Goal: Task Accomplishment & Management: Manage account settings

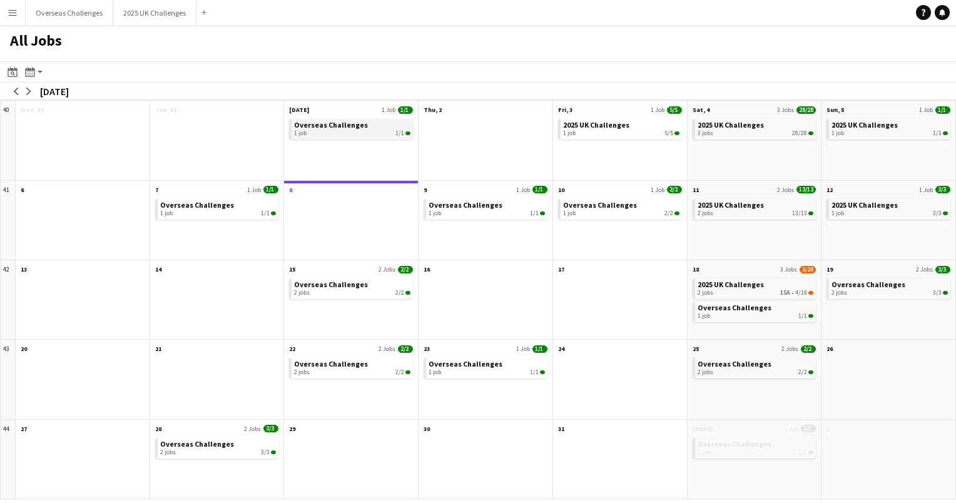
click at [335, 128] on span "Overseas Challenges" at bounding box center [331, 124] width 74 height 9
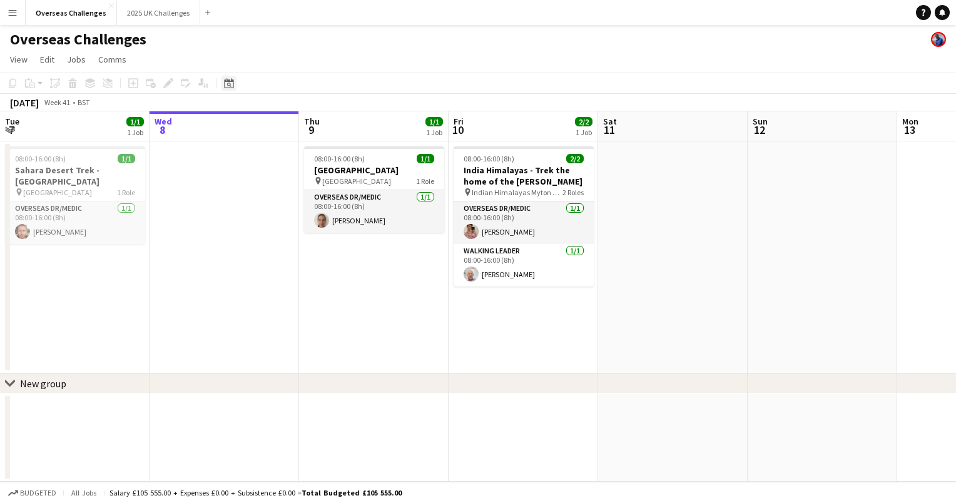
click at [231, 83] on icon "Date picker" at bounding box center [229, 83] width 10 height 10
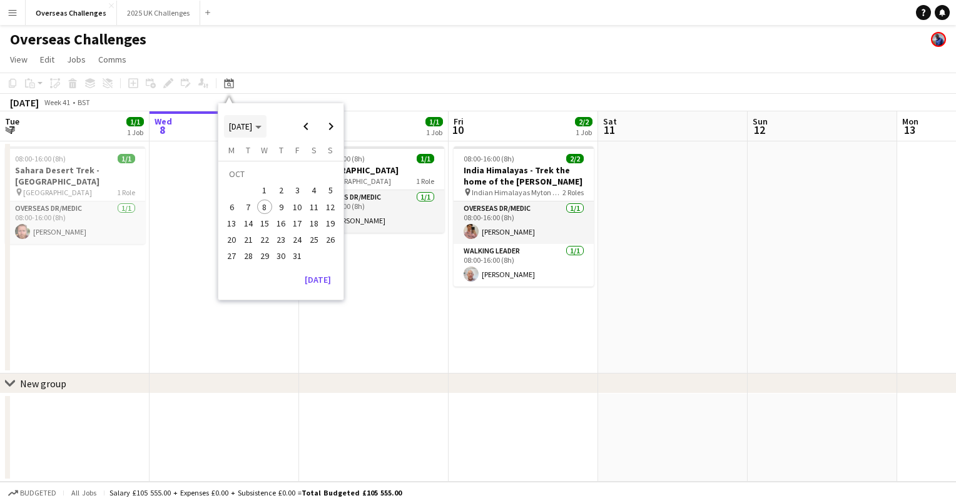
click at [261, 124] on span "[DATE]" at bounding box center [245, 126] width 33 height 11
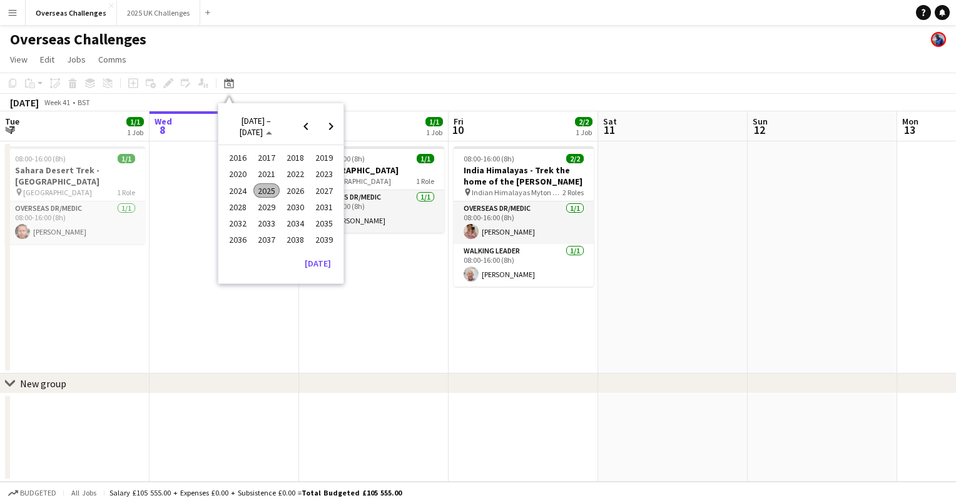
click at [288, 185] on span "2026" at bounding box center [295, 190] width 26 height 15
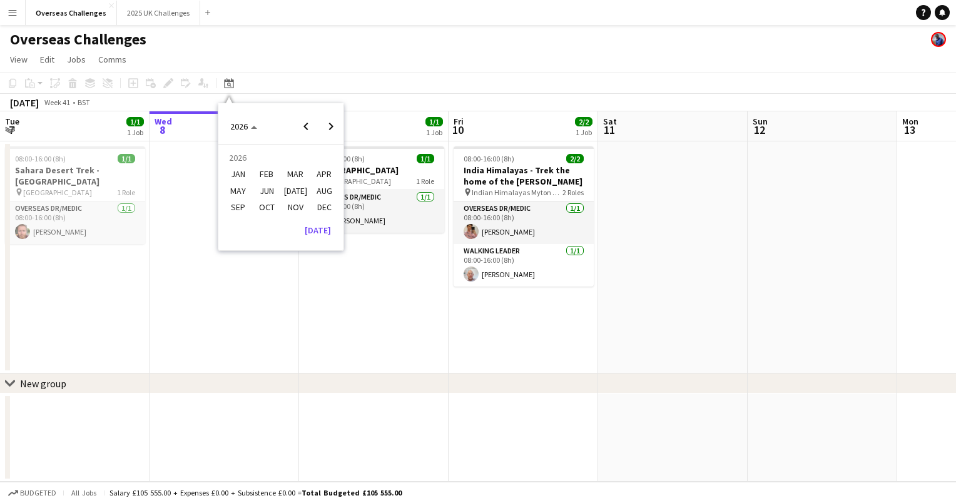
click at [277, 187] on span "JUN" at bounding box center [266, 190] width 26 height 15
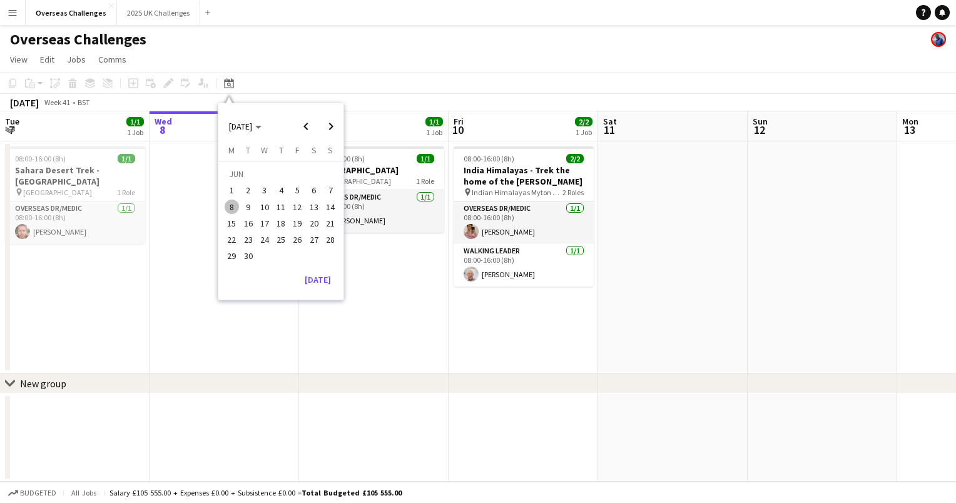
click at [266, 200] on span "10" at bounding box center [264, 207] width 15 height 15
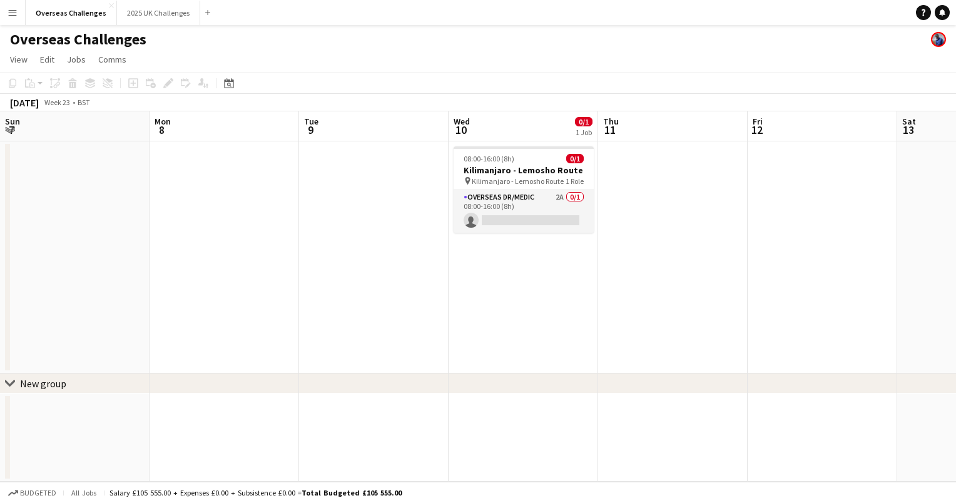
scroll to position [0, 430]
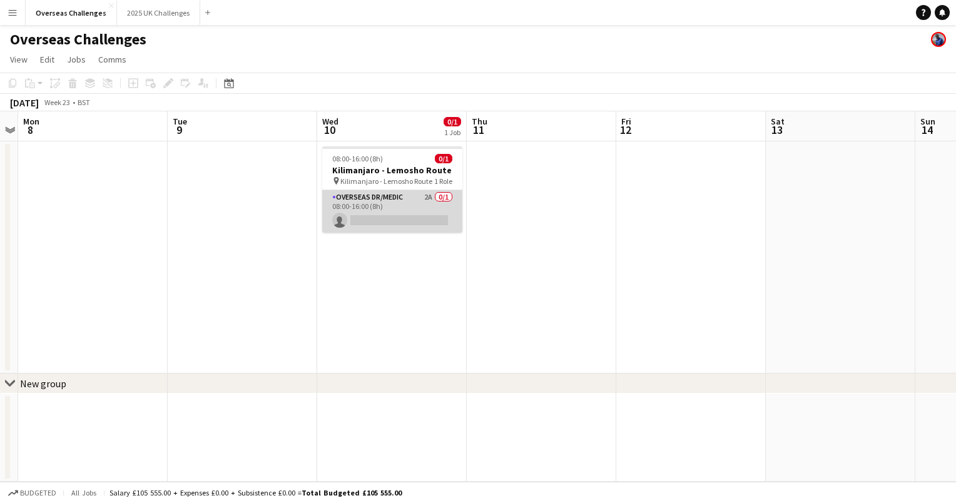
click at [395, 208] on app-card-role "Overseas Dr/Medic 2A 0/1 08:00-16:00 (8h) single-neutral-actions" at bounding box center [392, 211] width 140 height 43
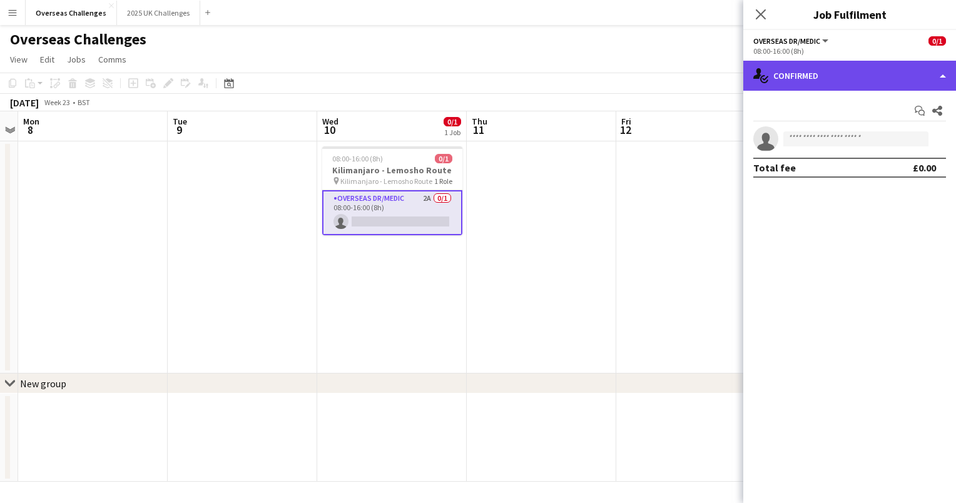
click at [792, 81] on div "single-neutral-actions-check-2 Confirmed" at bounding box center [849, 76] width 213 height 30
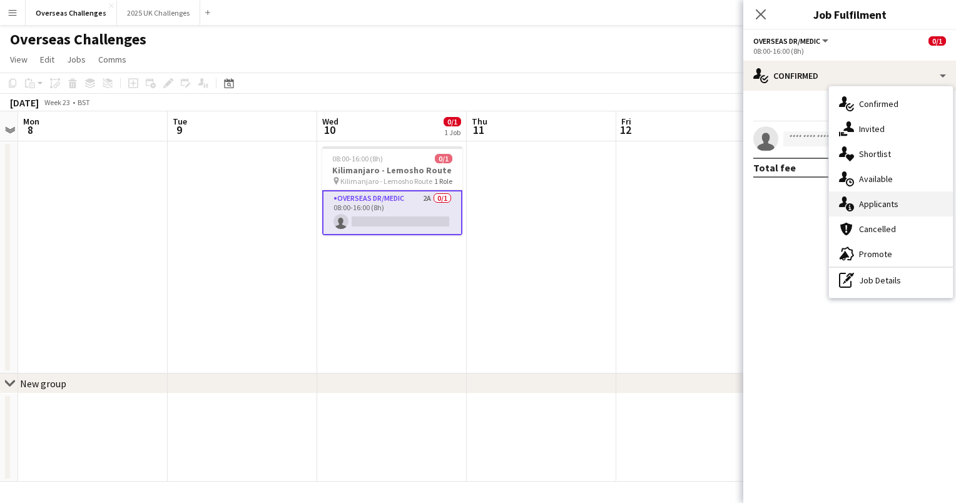
click at [868, 198] on div "single-neutral-actions-information Applicants" at bounding box center [891, 203] width 124 height 25
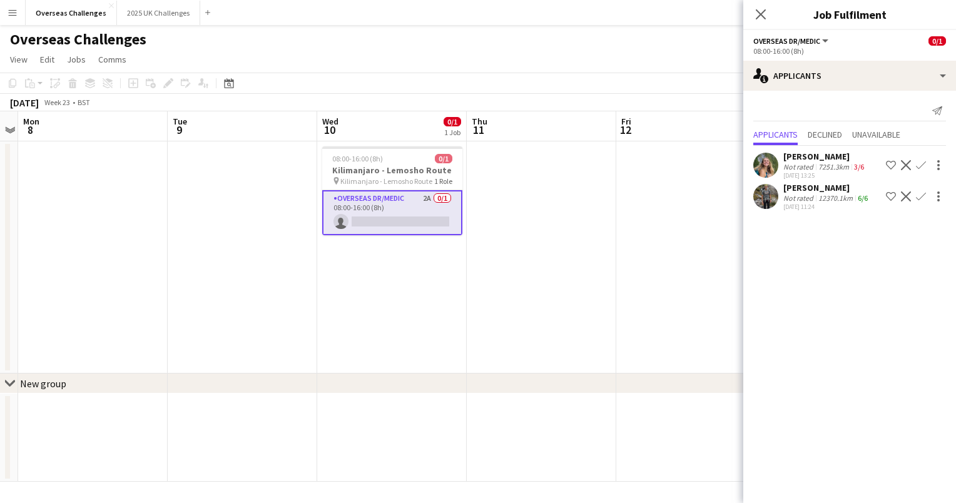
click at [814, 193] on div "[PERSON_NAME]" at bounding box center [826, 187] width 87 height 11
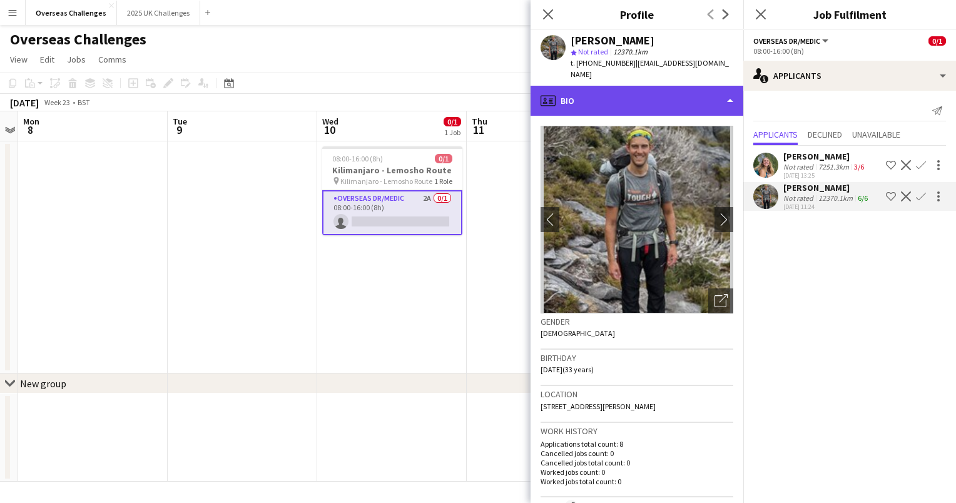
click at [631, 107] on div "profile Bio" at bounding box center [636, 101] width 213 height 30
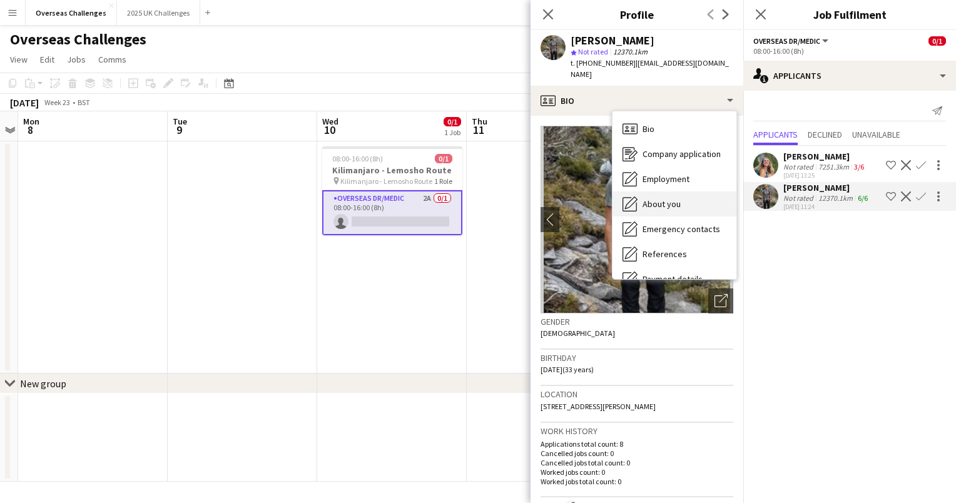
click at [671, 205] on span "About you" at bounding box center [661, 203] width 38 height 11
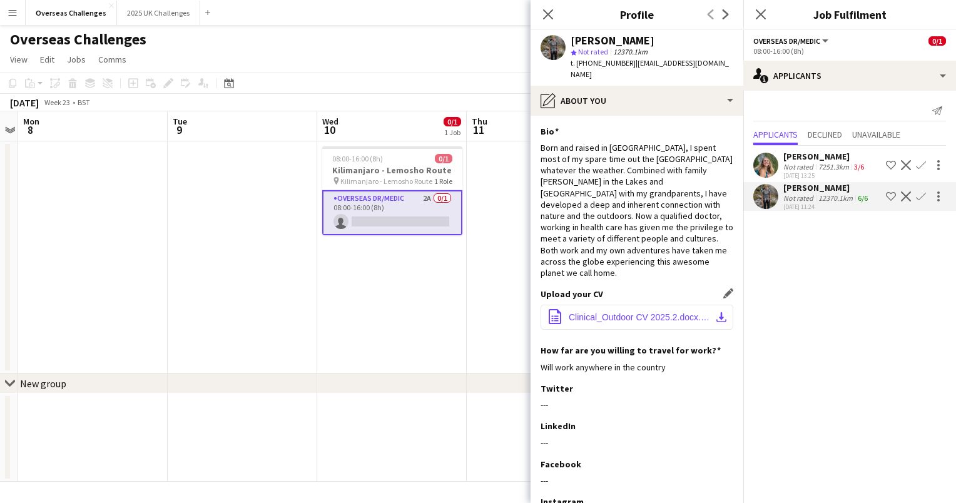
click at [646, 322] on span "Clinical_Outdoor CV 2025.2.docx.pdf" at bounding box center [639, 317] width 141 height 10
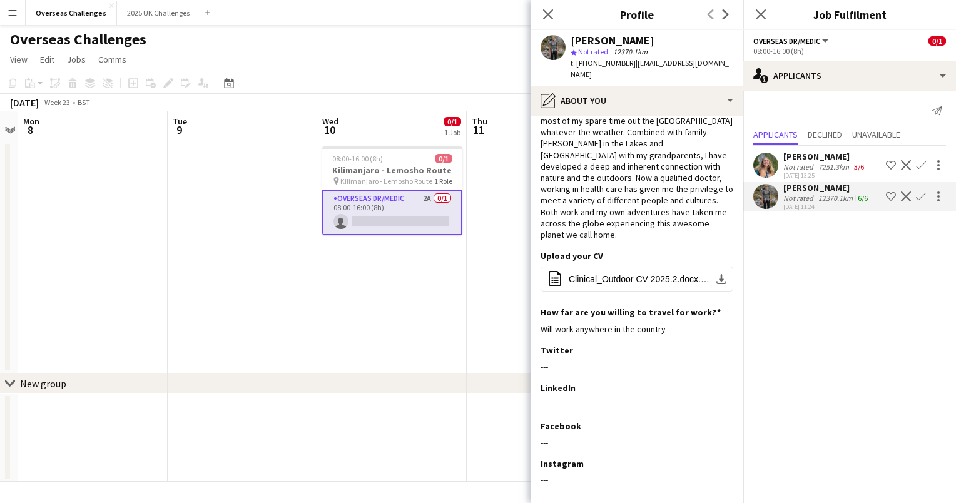
scroll to position [0, 0]
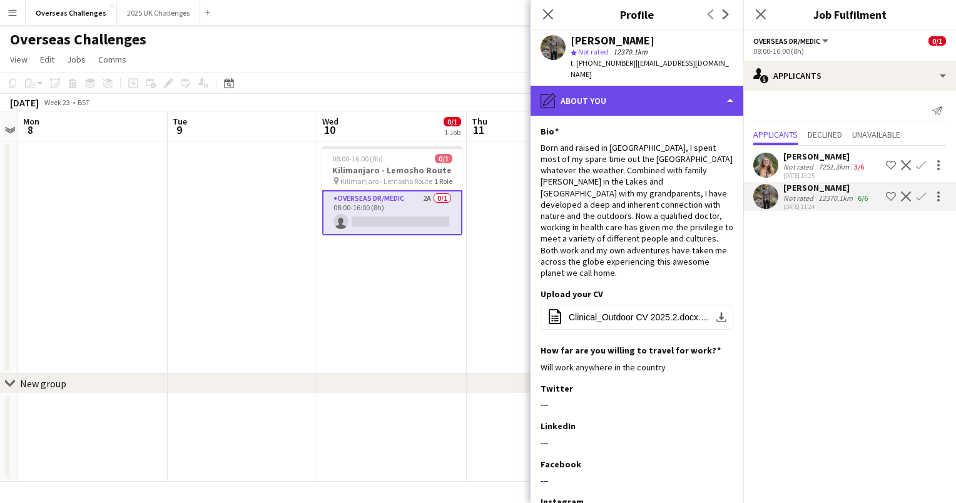
click at [588, 97] on div "pencil4 About you" at bounding box center [636, 101] width 213 height 30
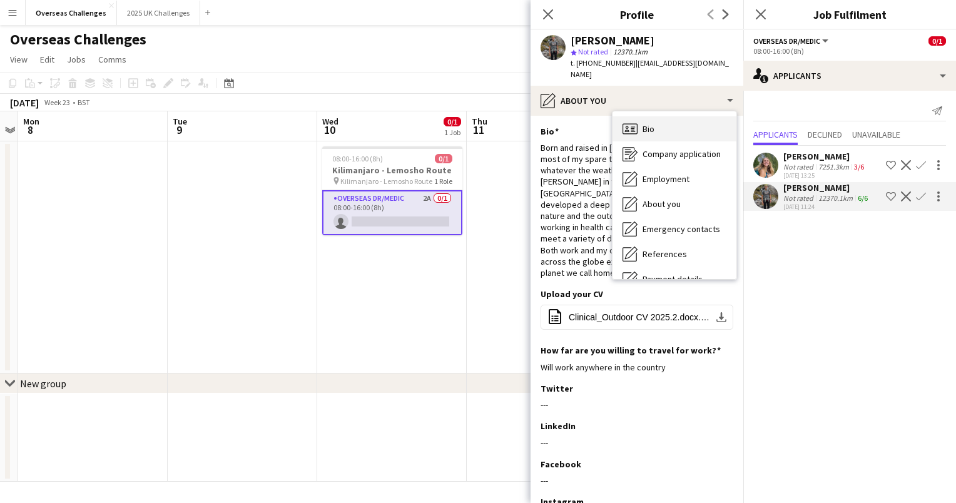
click at [636, 126] on icon "Bio" at bounding box center [629, 128] width 15 height 15
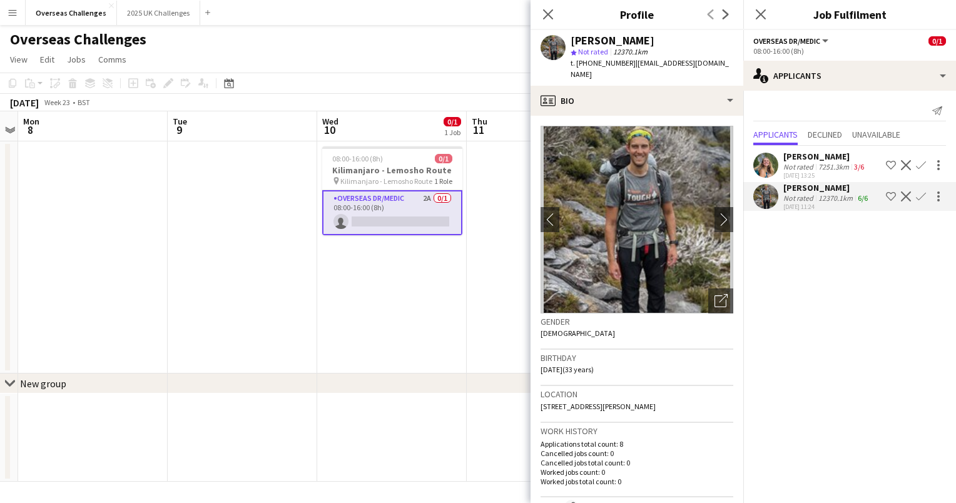
click at [646, 171] on img at bounding box center [636, 220] width 193 height 188
click at [714, 221] on app-icon "chevron-right" at bounding box center [723, 219] width 19 height 13
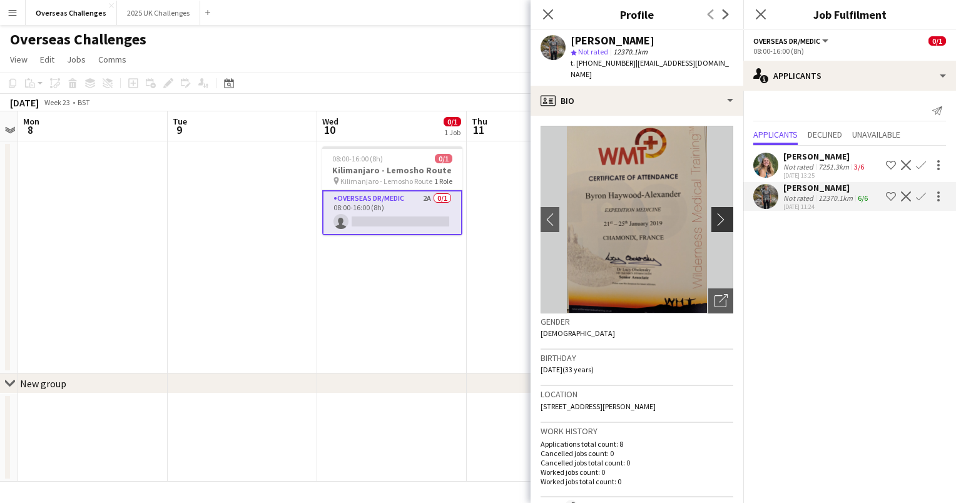
click at [714, 221] on app-icon "chevron-right" at bounding box center [723, 219] width 19 height 13
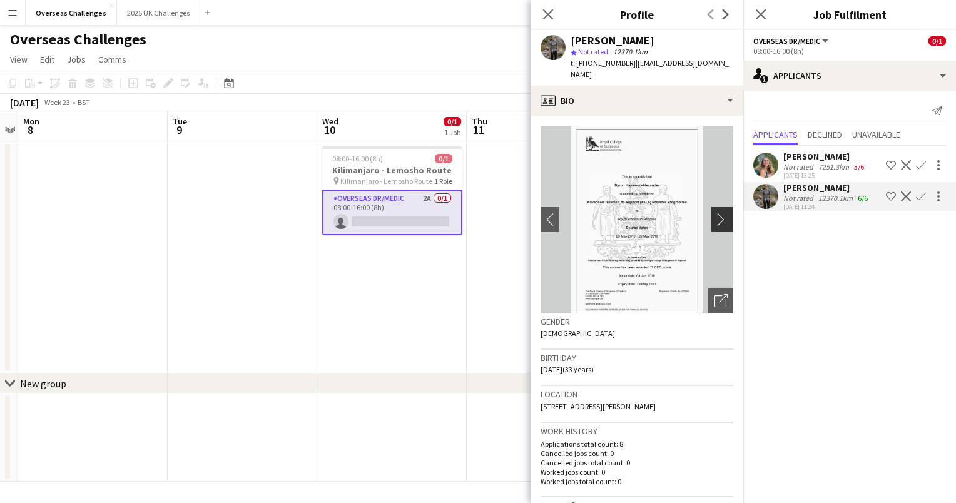
click at [714, 221] on app-icon "chevron-right" at bounding box center [723, 219] width 19 height 13
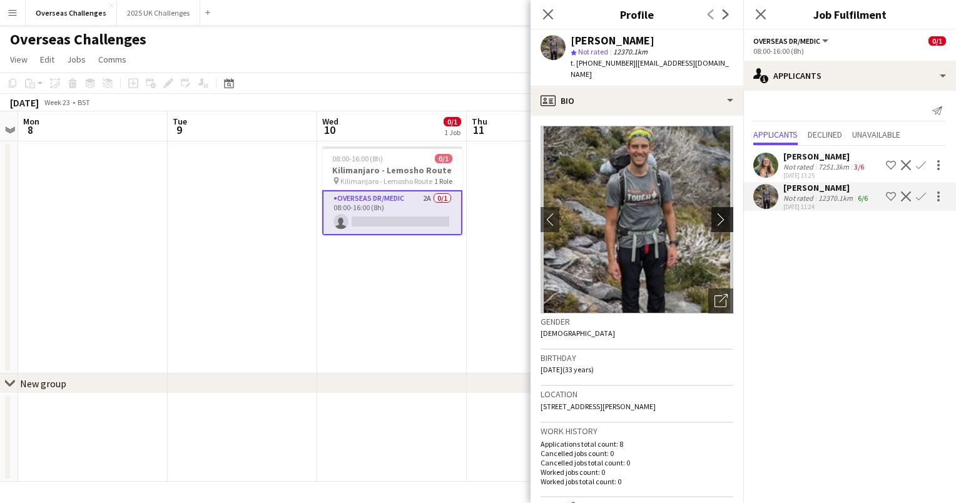
click at [714, 221] on app-icon "chevron-right" at bounding box center [723, 219] width 19 height 13
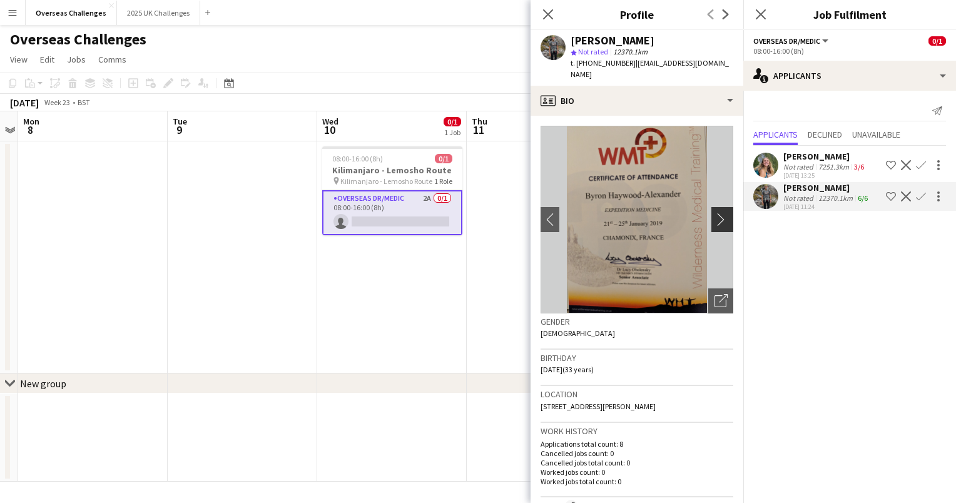
click at [714, 221] on app-icon "chevron-right" at bounding box center [723, 219] width 19 height 13
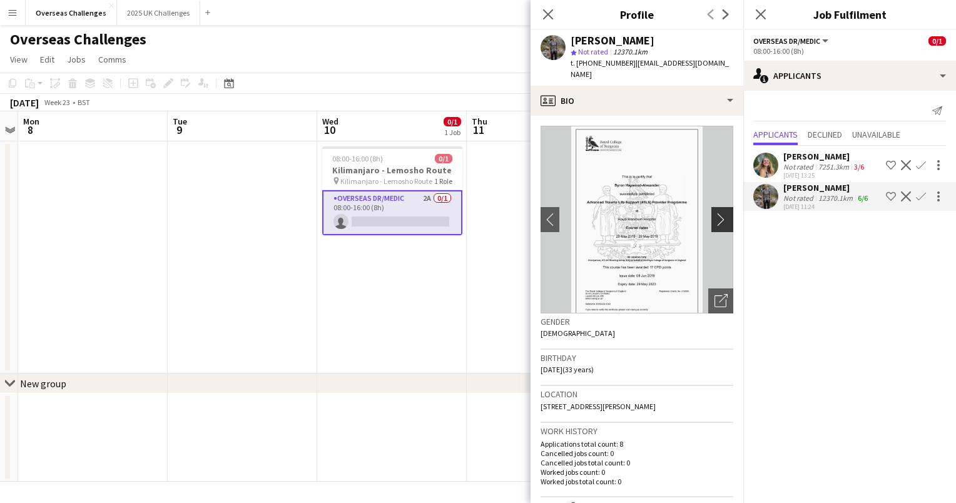
click at [714, 221] on app-icon "chevron-right" at bounding box center [723, 219] width 19 height 13
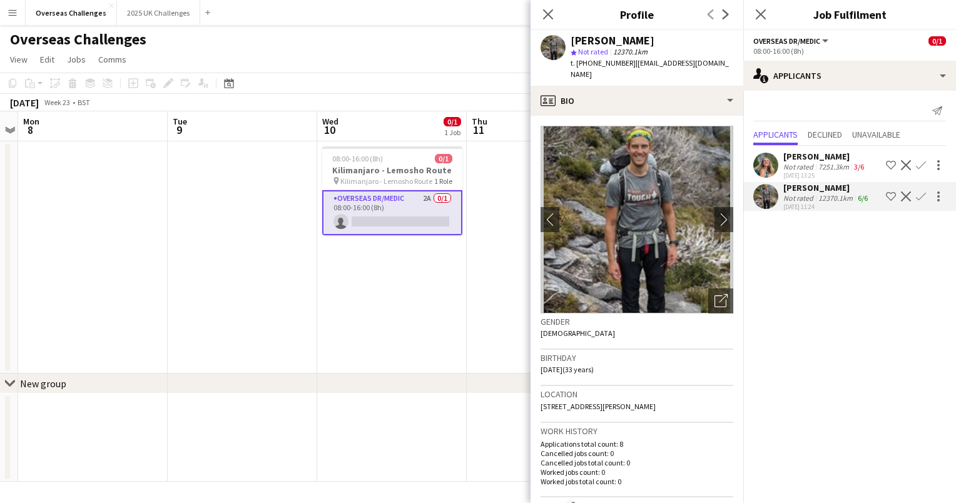
click at [451, 32] on div "Overseas Challenges" at bounding box center [478, 37] width 956 height 24
